Goal: Entertainment & Leisure: Browse casually

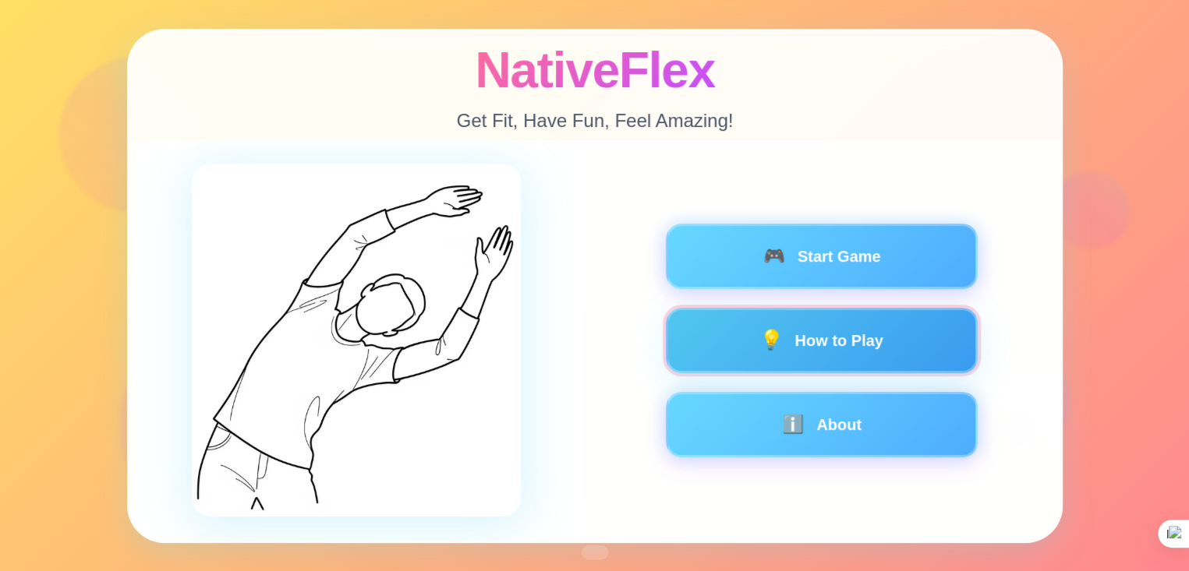
click at [806, 338] on button "💡 How to Play" at bounding box center [821, 339] width 312 height 65
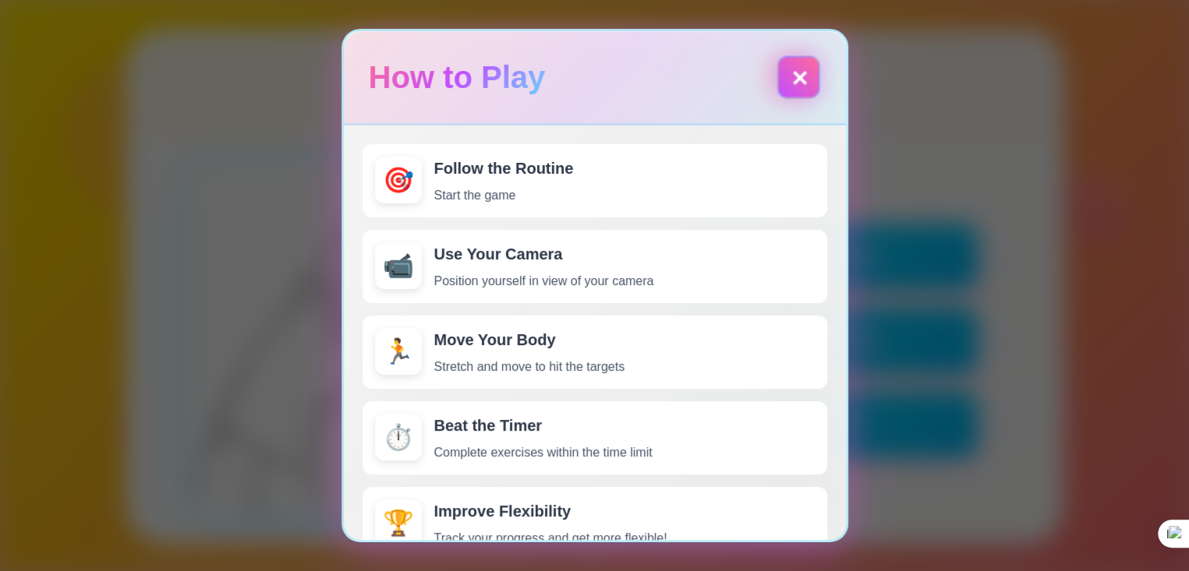
click at [798, 65] on button "✕" at bounding box center [797, 76] width 43 height 43
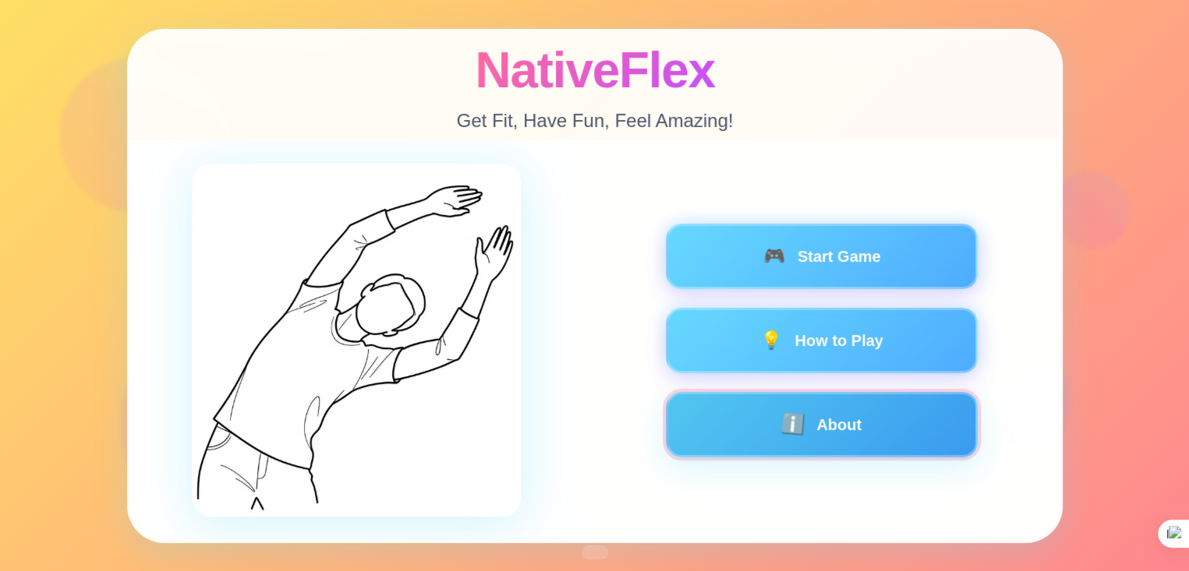
click at [817, 420] on button "ℹ️ About" at bounding box center [821, 423] width 312 height 65
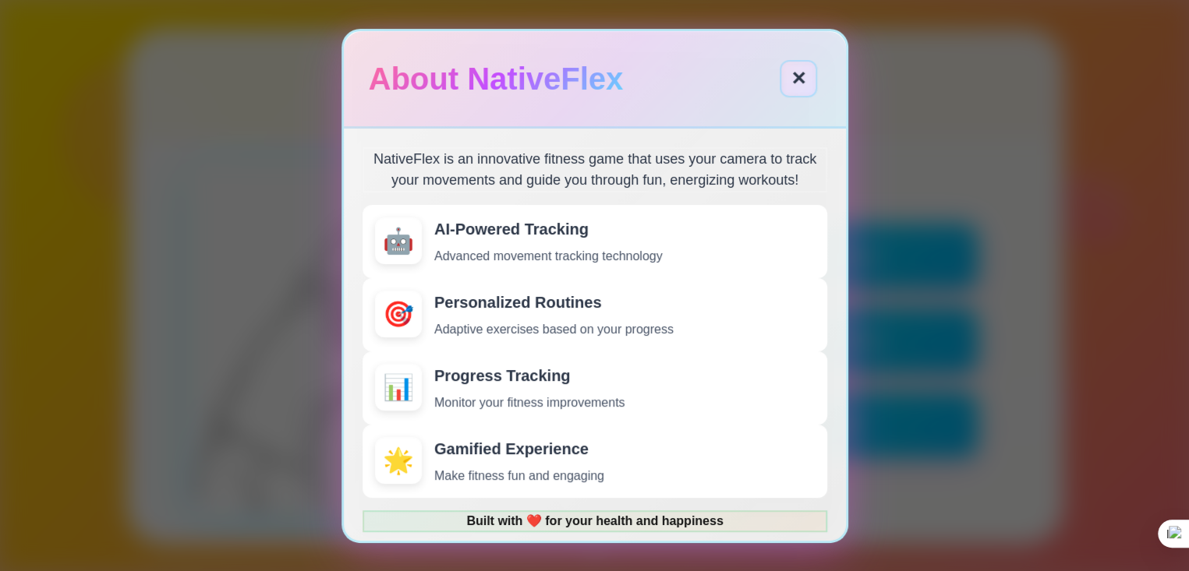
click at [804, 87] on button "✕" at bounding box center [798, 78] width 37 height 37
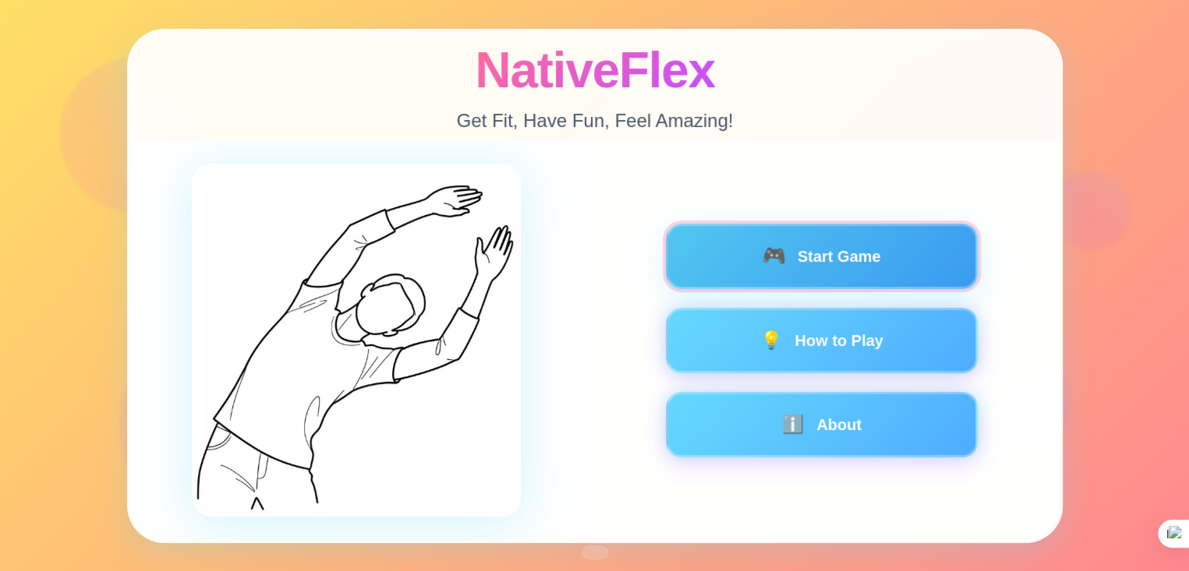
click at [848, 239] on button "🎮 Start Game" at bounding box center [821, 255] width 312 height 65
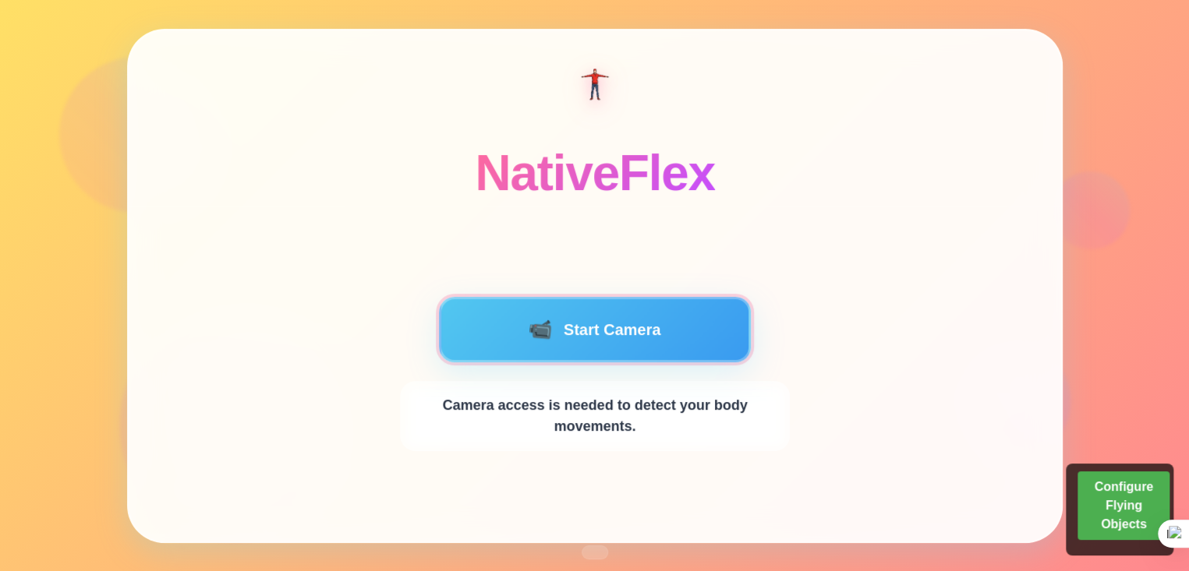
click at [600, 313] on button "📹 Start Camera" at bounding box center [595, 329] width 312 height 65
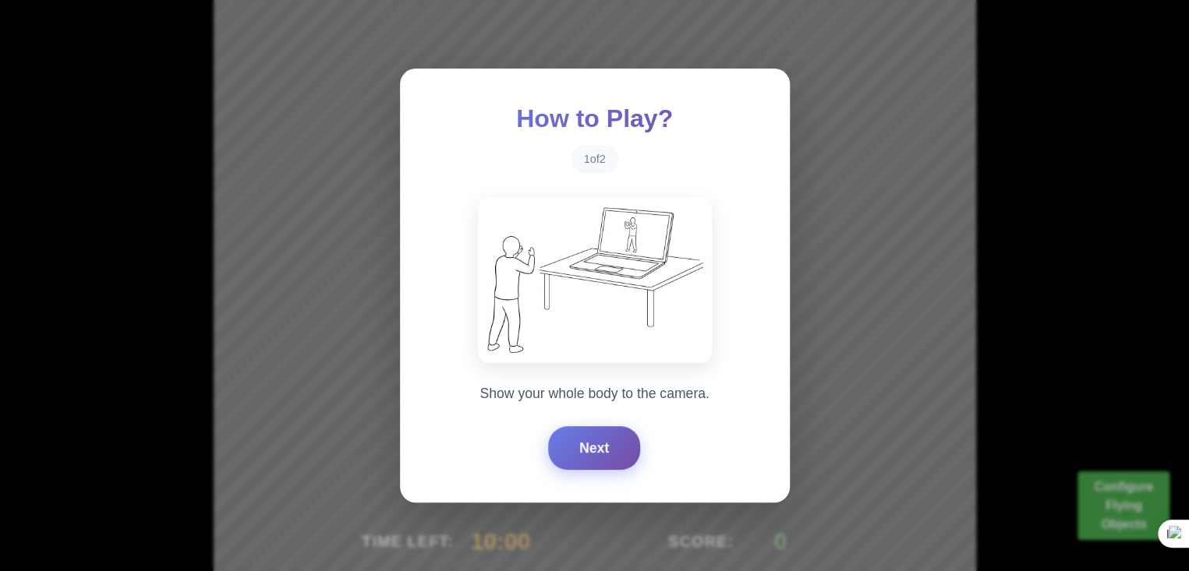
click at [603, 441] on button "Next" at bounding box center [594, 448] width 92 height 44
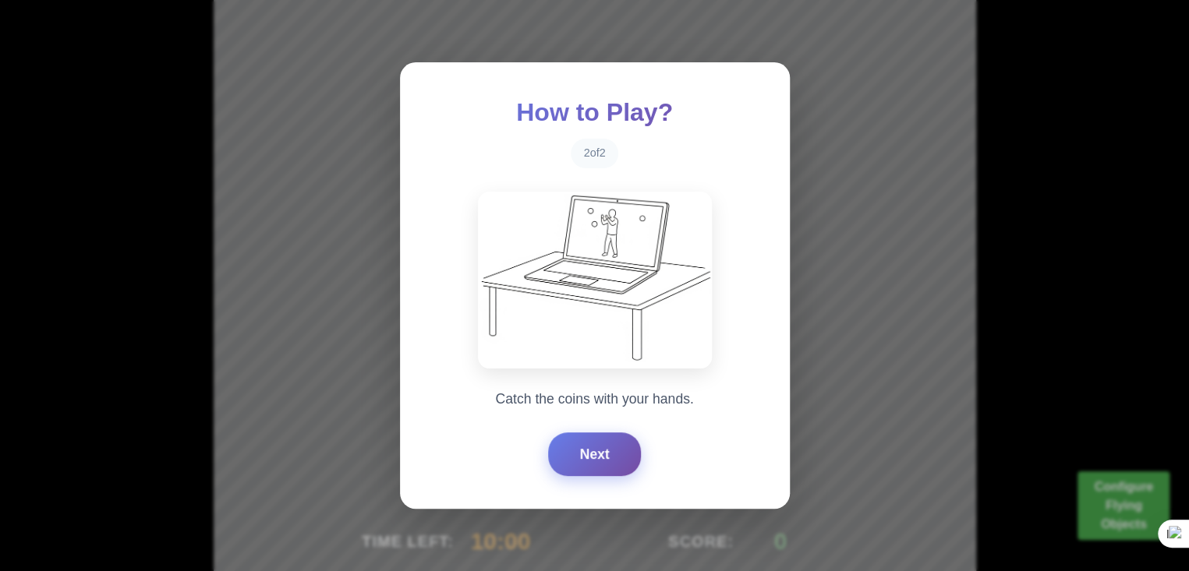
click at [598, 441] on button "Next" at bounding box center [594, 455] width 92 height 44
